Goal: Transaction & Acquisition: Subscribe to service/newsletter

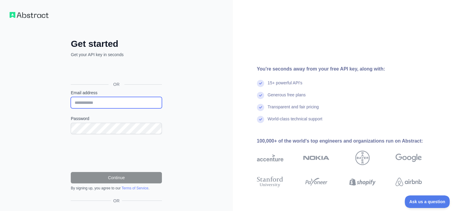
click at [112, 99] on input "Email address" at bounding box center [116, 102] width 91 height 11
type input "**********"
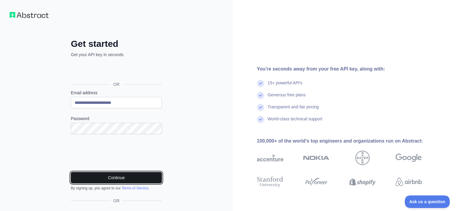
click at [126, 178] on button "Continue" at bounding box center [116, 177] width 91 height 11
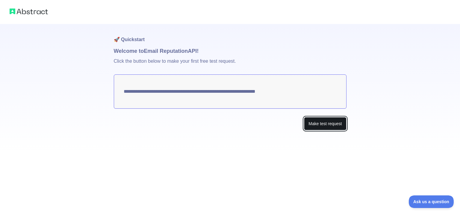
click at [313, 123] on button "Make test request" at bounding box center [325, 123] width 42 height 13
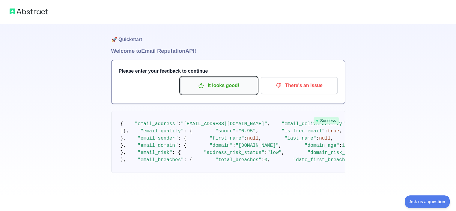
click at [245, 83] on p "It looks good!" at bounding box center [219, 85] width 68 height 10
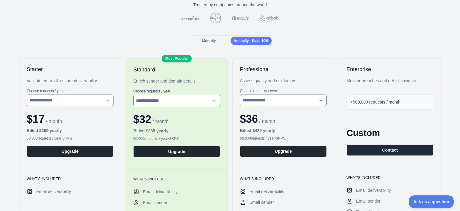
scroll to position [55, 0]
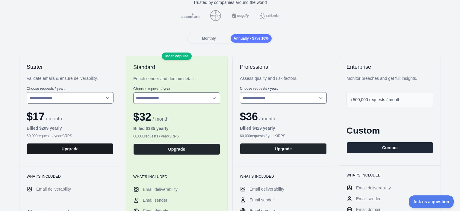
click at [102, 145] on button "Upgrade" at bounding box center [70, 148] width 87 height 11
